Goal: Transaction & Acquisition: Purchase product/service

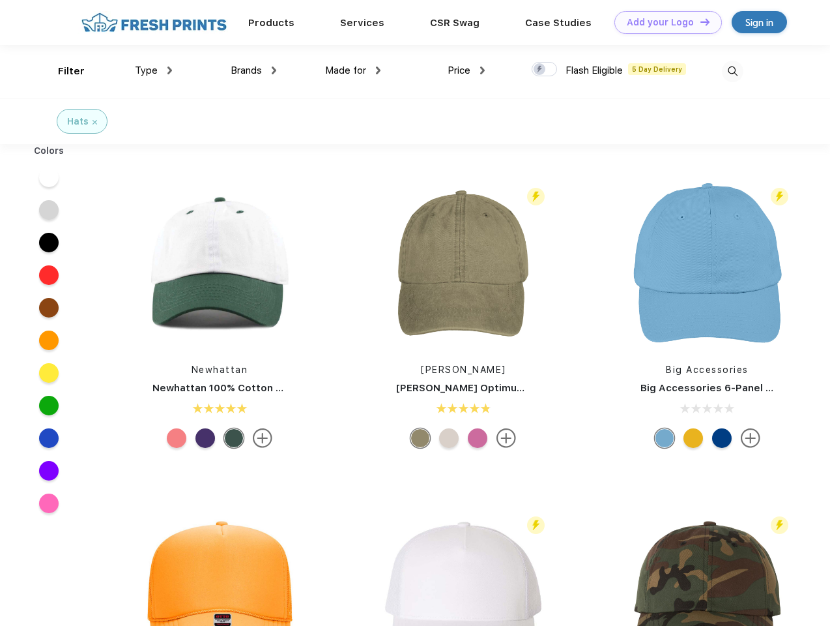
scroll to position [1, 0]
click at [663, 22] on link "Add your Logo Design Tool" at bounding box center [669, 22] width 108 height 23
click at [0, 0] on div "Design Tool" at bounding box center [0, 0] width 0 height 0
click at [699, 22] on link "Add your Logo Design Tool" at bounding box center [669, 22] width 108 height 23
click at [63, 71] on div "Filter" at bounding box center [71, 71] width 27 height 15
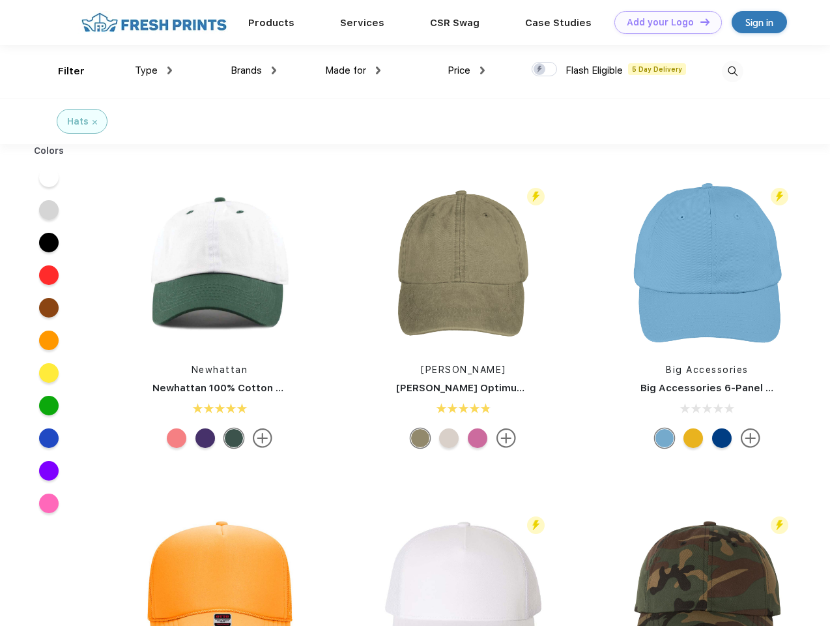
click at [154, 70] on span "Type" at bounding box center [146, 71] width 23 height 12
click at [253, 70] on span "Brands" at bounding box center [246, 71] width 31 height 12
click at [353, 70] on span "Made for" at bounding box center [345, 71] width 41 height 12
click at [467, 70] on span "Price" at bounding box center [459, 71] width 23 height 12
click at [545, 70] on div at bounding box center [544, 69] width 25 height 14
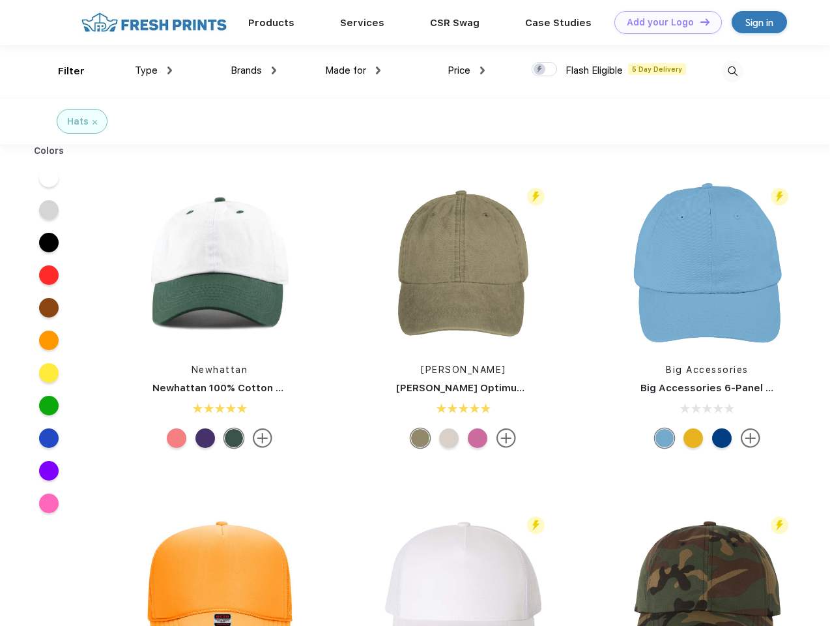
click at [540, 70] on input "checkbox" at bounding box center [536, 65] width 8 height 8
click at [732, 71] on img at bounding box center [733, 72] width 22 height 22
